Goal: Information Seeking & Learning: Learn about a topic

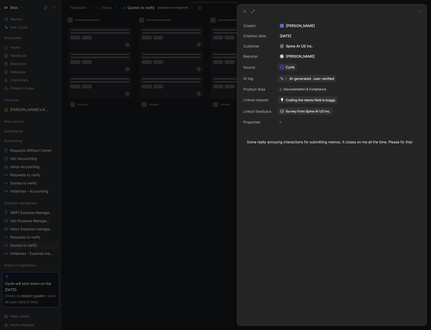
drag, startPoint x: 148, startPoint y: 137, endPoint x: 58, endPoint y: 151, distance: 90.5
click at [148, 137] on div at bounding box center [215, 165] width 431 height 330
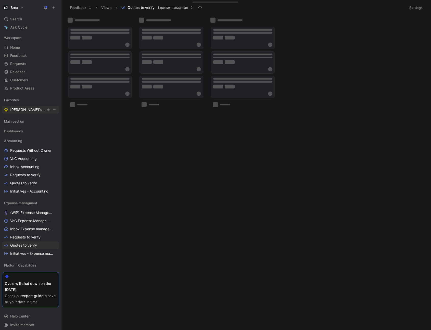
click at [27, 110] on span "[PERSON_NAME]'s Requests" at bounding box center [28, 109] width 36 height 5
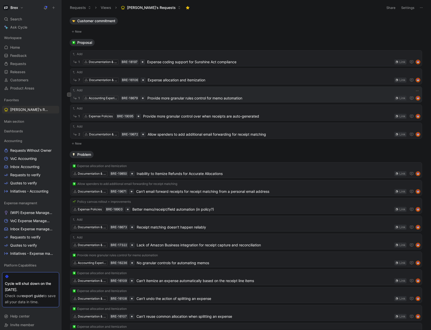
click at [182, 98] on span "Provide more granular rules control for memo automation" at bounding box center [269, 98] width 245 height 6
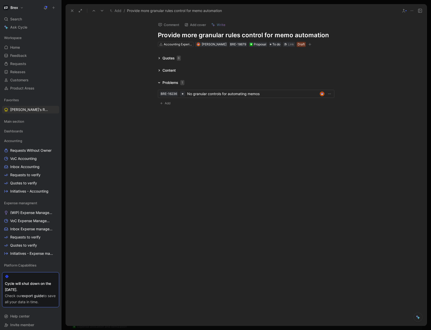
click at [161, 84] on div "Problems 1" at bounding box center [171, 82] width 31 height 6
click at [160, 71] on icon at bounding box center [159, 70] width 3 height 3
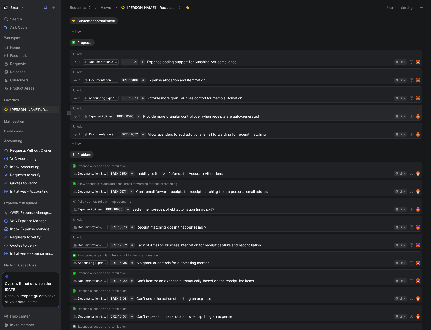
click at [165, 114] on span "Provide more granular control over when receipts are auto-generated" at bounding box center [267, 116] width 249 height 6
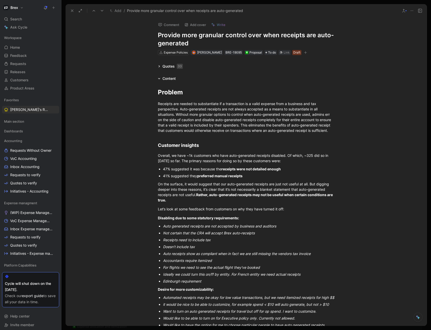
click at [72, 12] on icon at bounding box center [72, 11] width 4 height 4
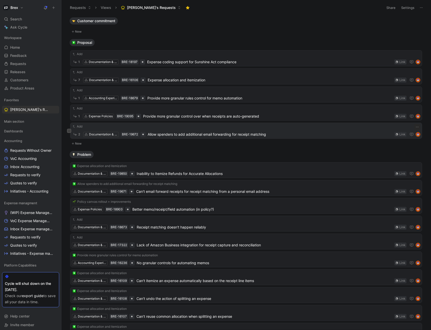
click at [167, 135] on span "Allow spenders to add additional email forwarding for receipt matching" at bounding box center [270, 134] width 244 height 6
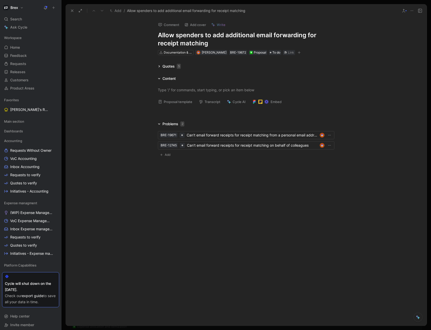
click at [158, 79] on icon at bounding box center [159, 78] width 3 height 3
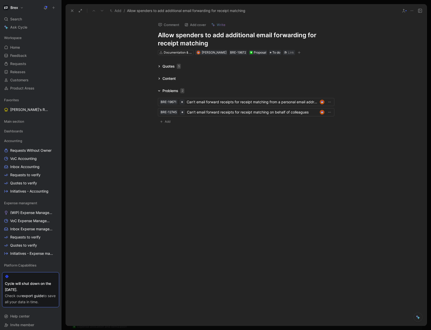
click at [158, 79] on icon at bounding box center [159, 78] width 3 height 3
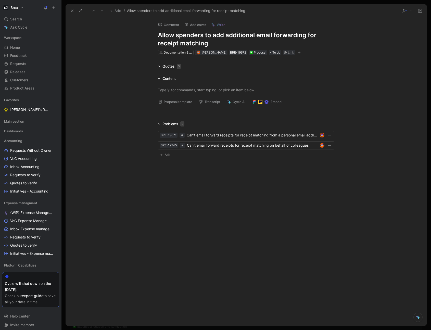
click at [158, 79] on icon at bounding box center [159, 78] width 3 height 3
